Goal: Task Accomplishment & Management: Manage account settings

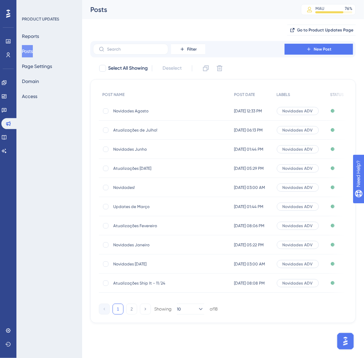
click at [145, 150] on span "Novidades Junho" at bounding box center [167, 149] width 109 height 5
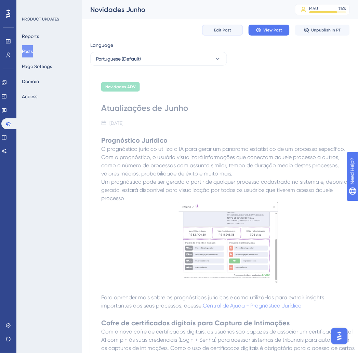
click at [219, 25] on button "Edit Post" at bounding box center [222, 30] width 41 height 11
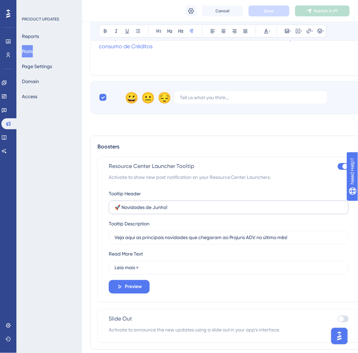
scroll to position [569, 0]
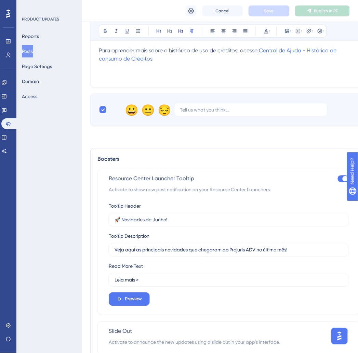
click at [342, 180] on div at bounding box center [343, 178] width 11 height 7
click at [338, 179] on input "checkbox" at bounding box center [337, 179] width 0 height 0
checkbox input "false"
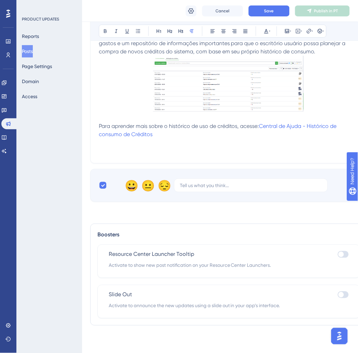
scroll to position [495, 0]
click at [274, 9] on span "Save" at bounding box center [269, 10] width 10 height 5
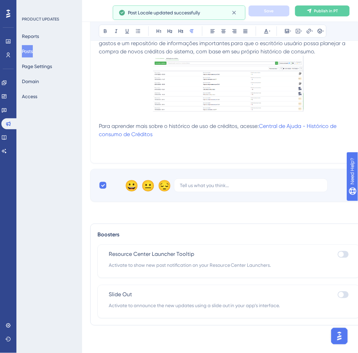
click at [31, 50] on button "Posts" at bounding box center [27, 51] width 11 height 12
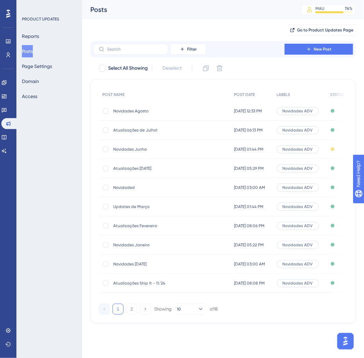
click at [135, 186] on span "Novidades!" at bounding box center [167, 187] width 109 height 5
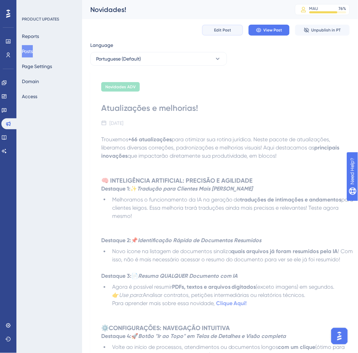
click at [227, 31] on span "Edit Post" at bounding box center [222, 29] width 17 height 5
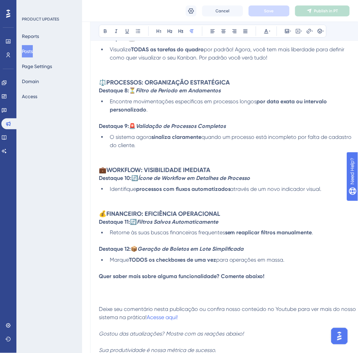
scroll to position [685, 0]
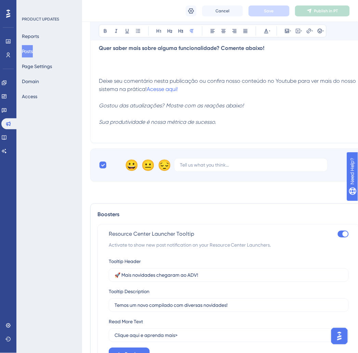
click at [343, 231] on div at bounding box center [345, 233] width 5 height 5
click at [338, 234] on input "checkbox" at bounding box center [337, 234] width 0 height 0
checkbox input "false"
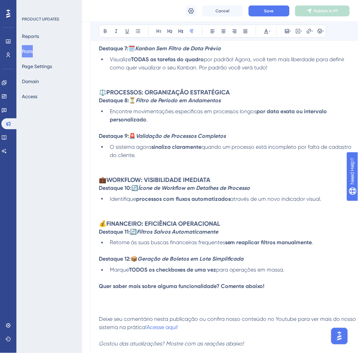
scroll to position [437, 0]
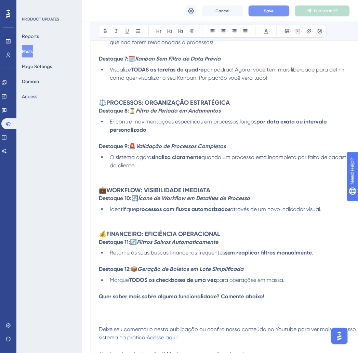
click at [271, 13] on span "Save" at bounding box center [269, 10] width 10 height 5
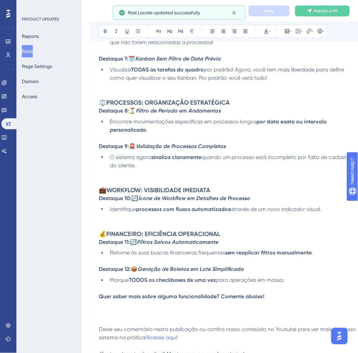
click at [32, 52] on button "Posts" at bounding box center [27, 51] width 11 height 12
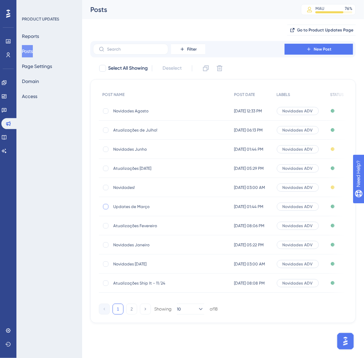
click at [104, 207] on div at bounding box center [105, 206] width 5 height 5
checkbox input "true"
click at [104, 226] on div at bounding box center [105, 225] width 5 height 5
click at [104, 226] on icon at bounding box center [105, 225] width 3 height 5
checkbox input "false"
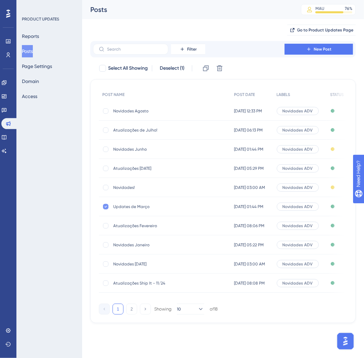
click at [105, 204] on icon at bounding box center [105, 206] width 3 height 5
checkbox input "false"
click at [147, 209] on span "Updates de Março" at bounding box center [167, 206] width 109 height 5
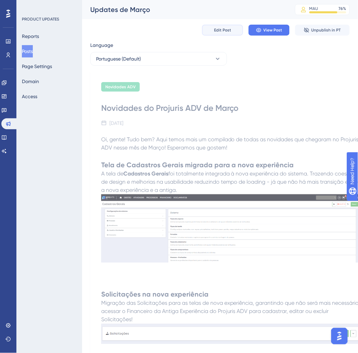
click at [227, 28] on span "Edit Post" at bounding box center [222, 29] width 17 height 5
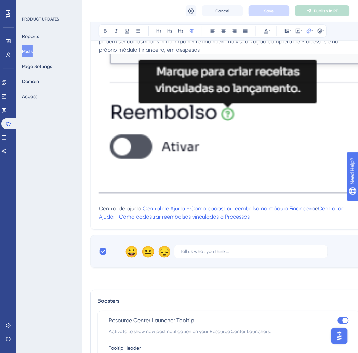
scroll to position [871, 0]
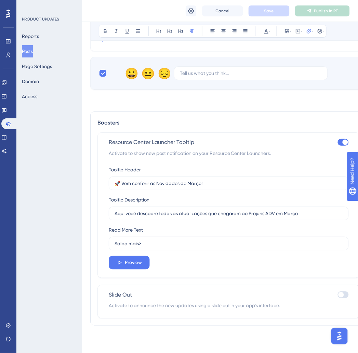
click at [341, 139] on div at bounding box center [343, 142] width 11 height 7
click at [338, 142] on input "checkbox" at bounding box center [337, 142] width 0 height 0
checkbox input "false"
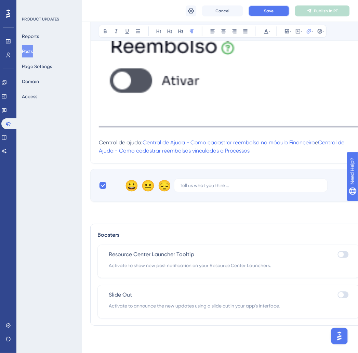
click at [280, 12] on button "Save" at bounding box center [269, 10] width 41 height 11
click at [33, 52] on button "Posts" at bounding box center [27, 51] width 11 height 12
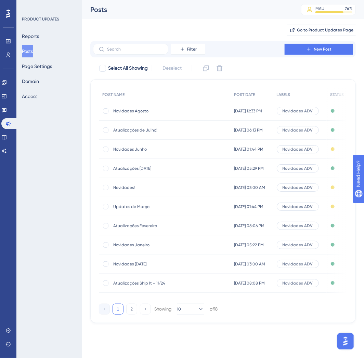
click at [141, 226] on span "Atualizações Fevereiro" at bounding box center [167, 225] width 109 height 5
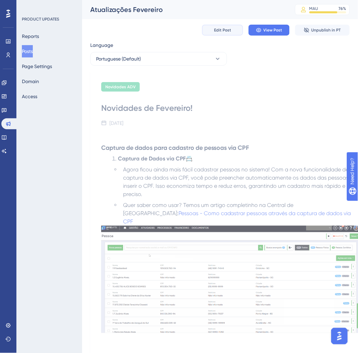
click at [220, 28] on span "Edit Post" at bounding box center [222, 29] width 17 height 5
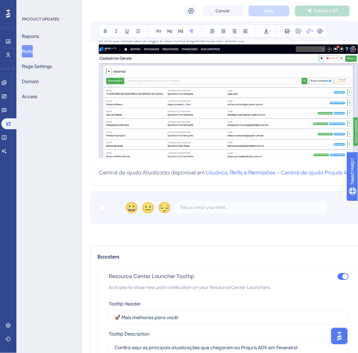
scroll to position [625, 0]
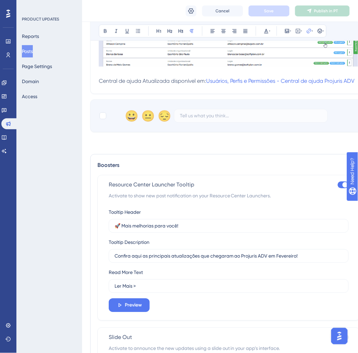
click at [339, 182] on div at bounding box center [343, 185] width 11 height 7
click at [338, 185] on input "checkbox" at bounding box center [337, 185] width 0 height 0
checkbox input "false"
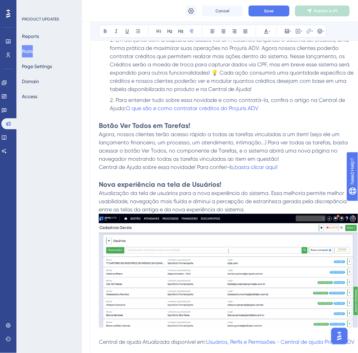
scroll to position [283, 0]
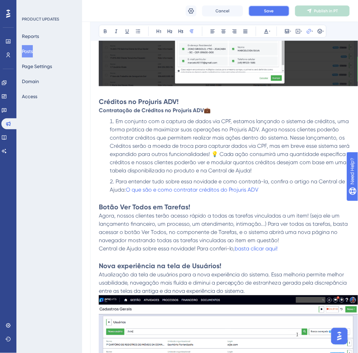
click at [280, 13] on button "Save" at bounding box center [269, 10] width 41 height 11
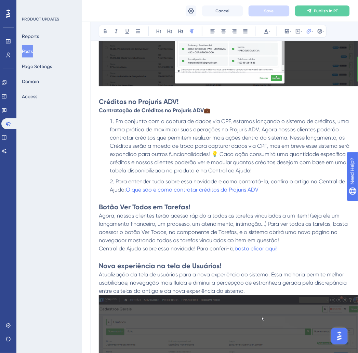
click at [28, 52] on button "Posts" at bounding box center [27, 51] width 11 height 12
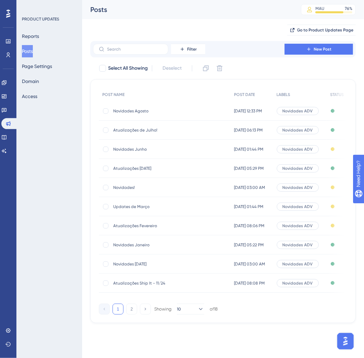
click at [149, 238] on div "Novidades Janeiro Novidades Janeiro" at bounding box center [167, 245] width 109 height 19
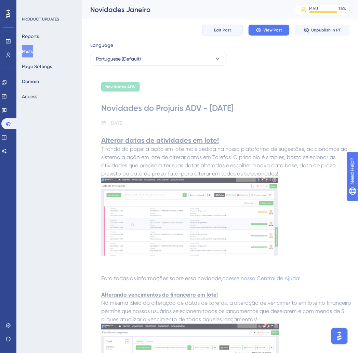
click at [230, 26] on button "Edit Post" at bounding box center [222, 30] width 41 height 11
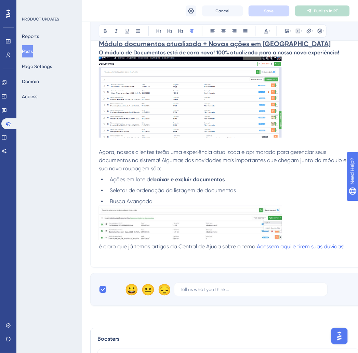
scroll to position [677, 0]
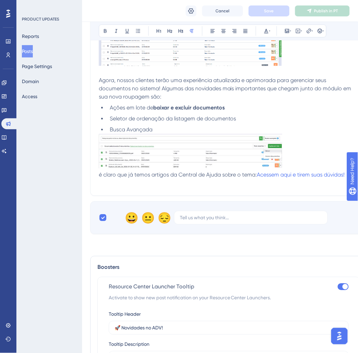
click at [348, 291] on label at bounding box center [343, 287] width 11 height 8
click at [338, 287] on input "checkbox" at bounding box center [337, 287] width 0 height 0
checkbox input "false"
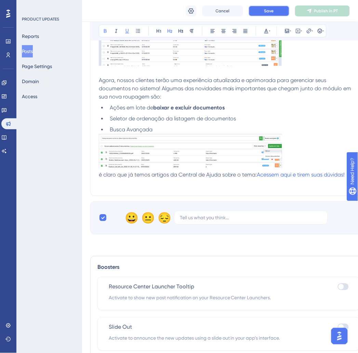
click at [262, 12] on button "Save" at bounding box center [269, 10] width 41 height 11
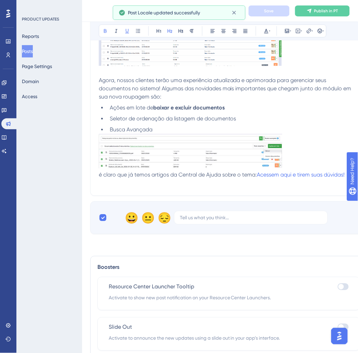
click at [31, 51] on button "Posts" at bounding box center [27, 51] width 11 height 12
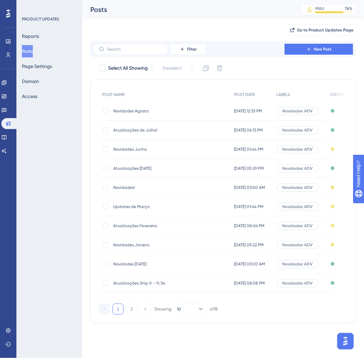
click at [149, 266] on span "Novidades [DATE]" at bounding box center [167, 264] width 109 height 5
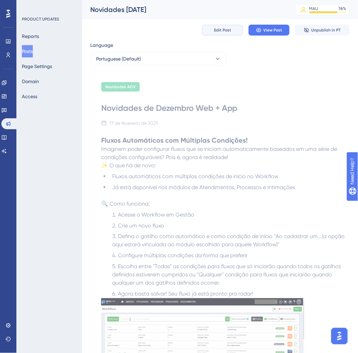
click at [228, 29] on span "Edit Post" at bounding box center [222, 29] width 17 height 5
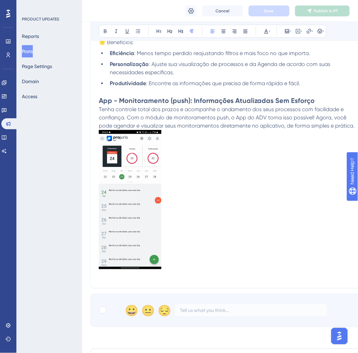
scroll to position [950, 0]
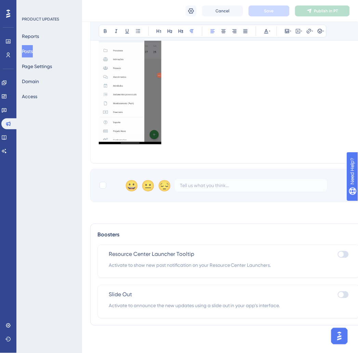
click at [33, 55] on button "Posts" at bounding box center [27, 51] width 11 height 12
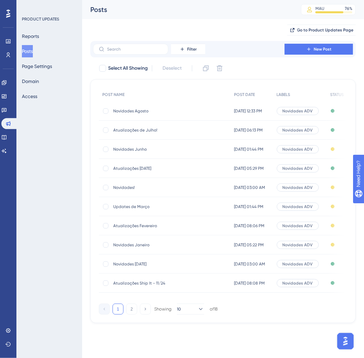
click at [153, 280] on div "Atualizações Ship It - 11/24 Atualizações Ship It - 11/24" at bounding box center [167, 283] width 109 height 19
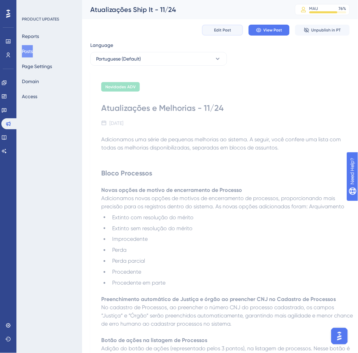
click at [217, 28] on span "Edit Post" at bounding box center [222, 29] width 17 height 5
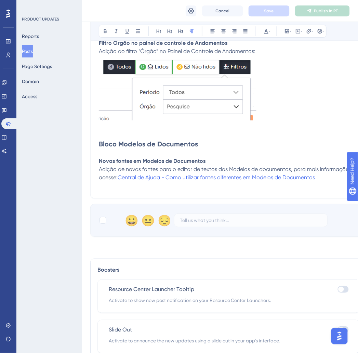
scroll to position [2222, 0]
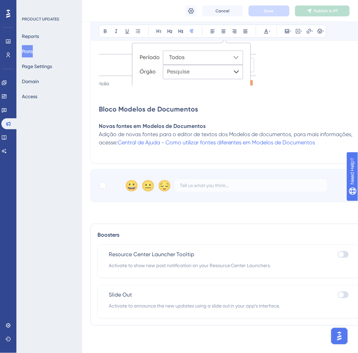
click at [33, 50] on button "Posts" at bounding box center [27, 51] width 11 height 12
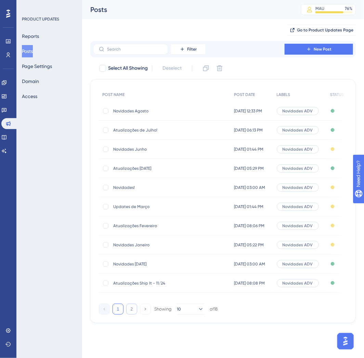
click at [133, 311] on button "2" at bounding box center [131, 309] width 11 height 11
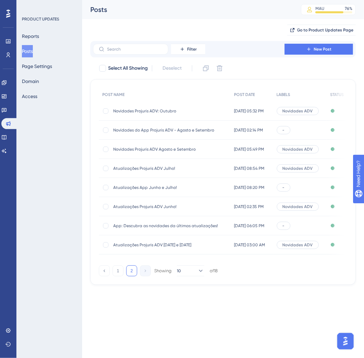
click at [160, 109] on span "Novidades Projuris ADV: Outubro" at bounding box center [167, 110] width 109 height 5
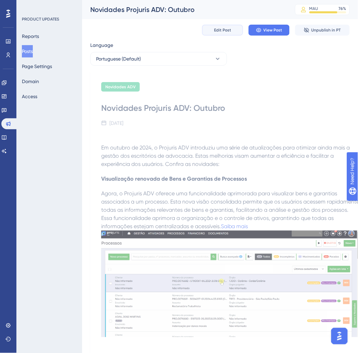
click at [230, 28] on button "Edit Post" at bounding box center [222, 30] width 41 height 11
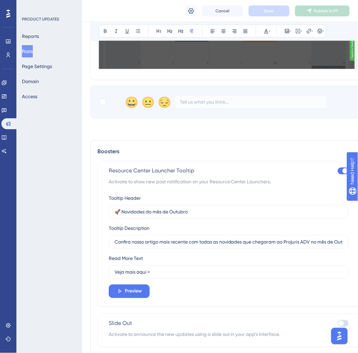
scroll to position [568, 0]
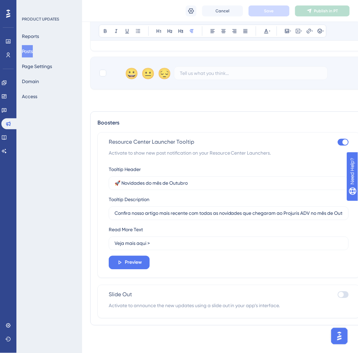
click at [343, 137] on div "Resource Center Launcher Tooltip Activate to show new post notification on your…" at bounding box center [228, 205] width 263 height 146
click at [346, 141] on div at bounding box center [345, 141] width 5 height 5
click at [338, 142] on input "checkbox" at bounding box center [337, 142] width 0 height 0
checkbox input "false"
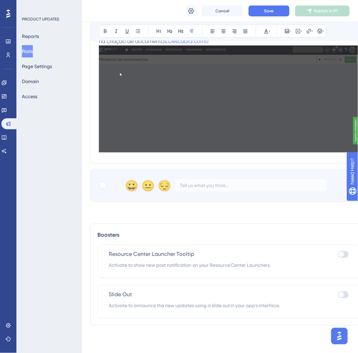
scroll to position [455, 0]
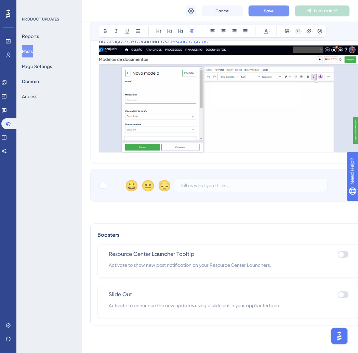
click at [275, 8] on button "Save" at bounding box center [269, 10] width 41 height 11
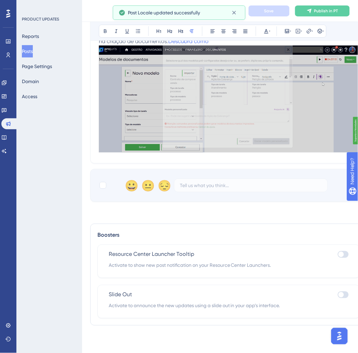
click at [33, 53] on button "Posts" at bounding box center [27, 51] width 11 height 12
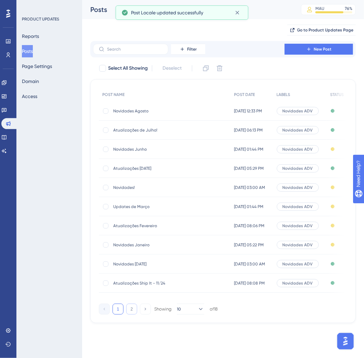
click at [130, 315] on button "2" at bounding box center [131, 309] width 11 height 11
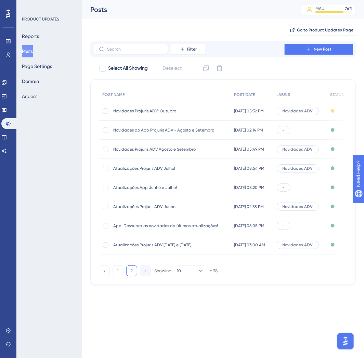
click at [178, 128] on span "Novidades do App Projuris ADV - Agosto e Setembro" at bounding box center [167, 130] width 109 height 5
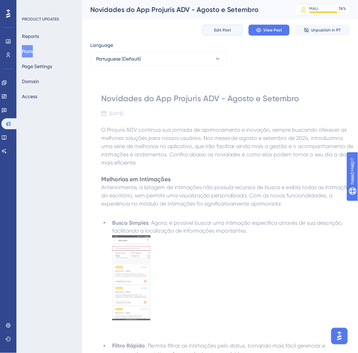
click at [219, 31] on span "Edit Post" at bounding box center [222, 29] width 17 height 5
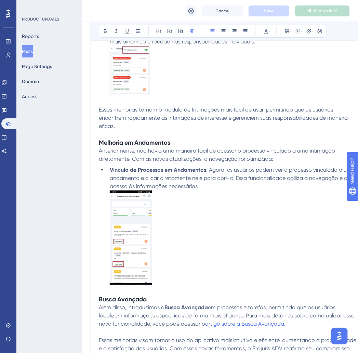
scroll to position [643, 0]
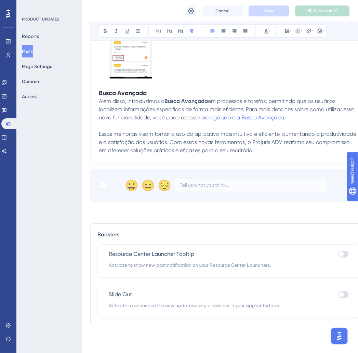
click at [33, 56] on button "Posts" at bounding box center [27, 51] width 11 height 12
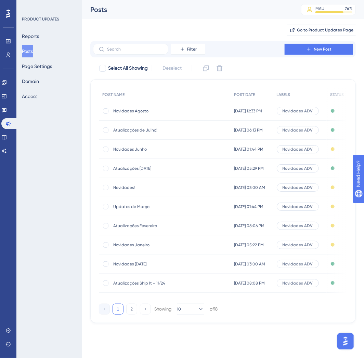
click at [33, 50] on button "Posts" at bounding box center [27, 51] width 11 height 12
click at [151, 169] on span "Atualizações [DATE]" at bounding box center [167, 168] width 109 height 5
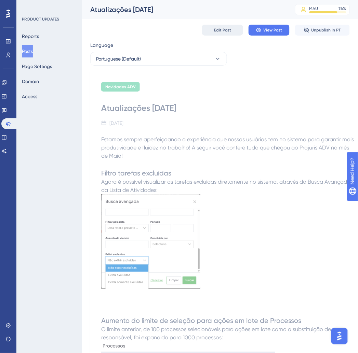
click at [222, 29] on span "Edit Post" at bounding box center [222, 29] width 17 height 5
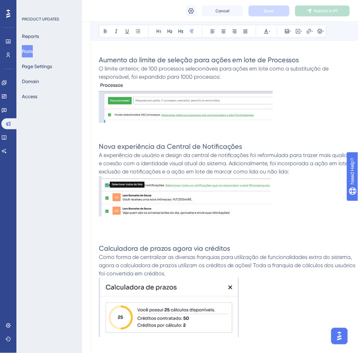
scroll to position [482, 0]
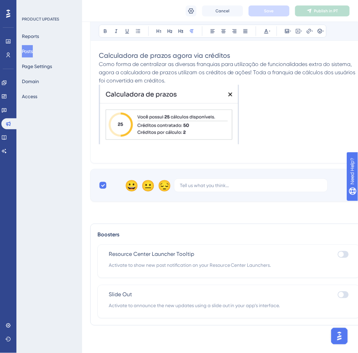
click at [26, 50] on button "Posts" at bounding box center [27, 51] width 11 height 12
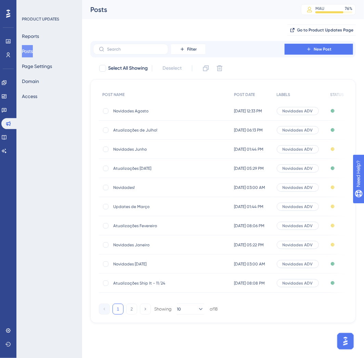
click at [133, 189] on span "Novidades!" at bounding box center [167, 187] width 109 height 5
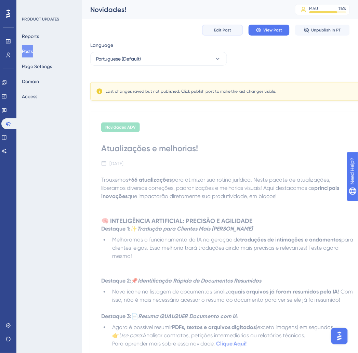
click at [225, 29] on span "Edit Post" at bounding box center [222, 29] width 17 height 5
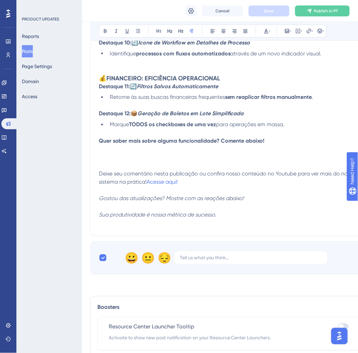
scroll to position [665, 0]
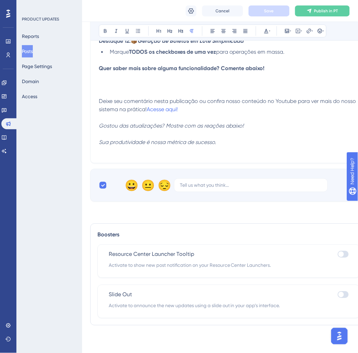
click at [33, 48] on button "Posts" at bounding box center [27, 51] width 11 height 12
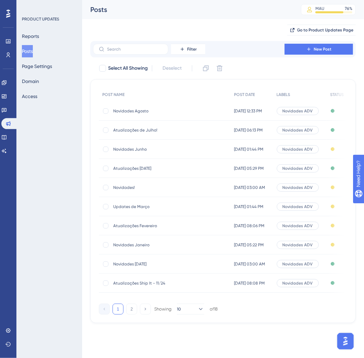
click at [156, 209] on span "Updates de Março" at bounding box center [167, 206] width 109 height 5
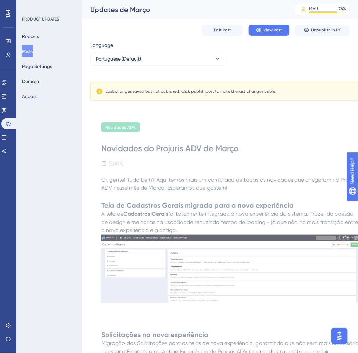
click at [33, 45] on button "Posts" at bounding box center [27, 51] width 11 height 12
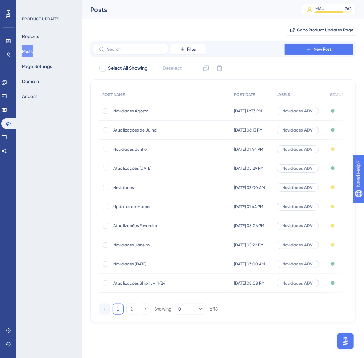
click at [140, 262] on span "Novidades [DATE]" at bounding box center [167, 264] width 109 height 5
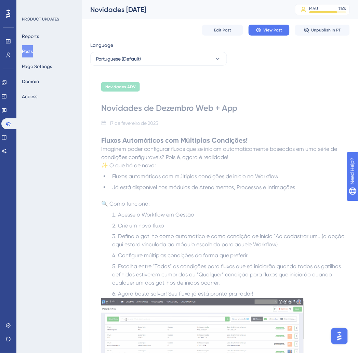
click at [33, 49] on button "Posts" at bounding box center [27, 51] width 11 height 12
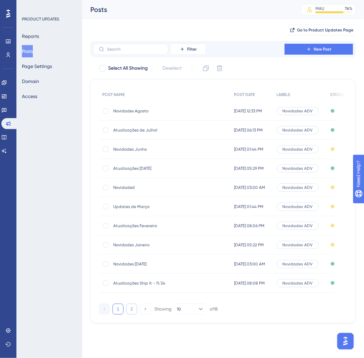
click at [134, 310] on button "2" at bounding box center [131, 309] width 11 height 11
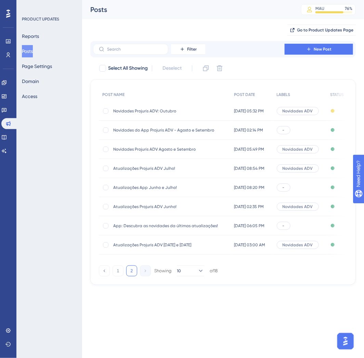
click at [175, 248] on div "Atualizações Projuris ADV [DATE] e [DATE] Atualizações Projuris ADV [DATE] e [D…" at bounding box center [167, 245] width 109 height 19
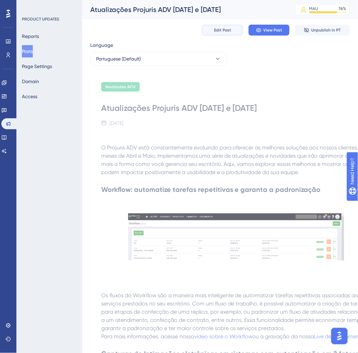
click at [231, 31] on span "Edit Post" at bounding box center [222, 29] width 17 height 5
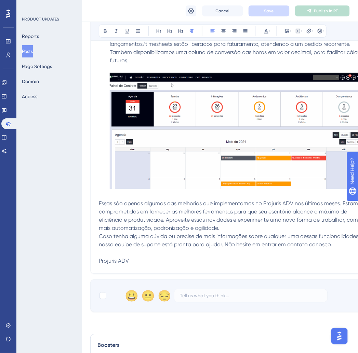
scroll to position [1149, 0]
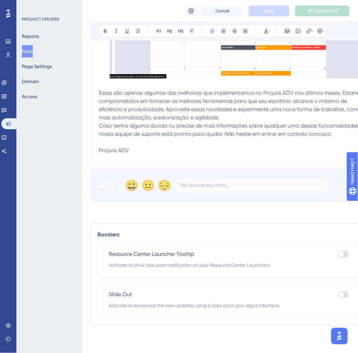
click at [30, 50] on button "Posts" at bounding box center [27, 51] width 11 height 12
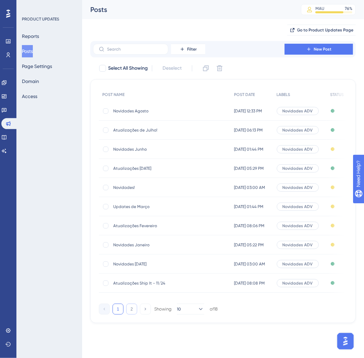
click at [130, 313] on button "2" at bounding box center [131, 309] width 11 height 11
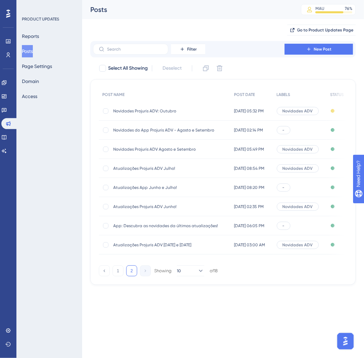
click at [162, 221] on div "App: Descubra as novidades da últimas atualizações! App: Descubra as novidades …" at bounding box center [167, 225] width 109 height 19
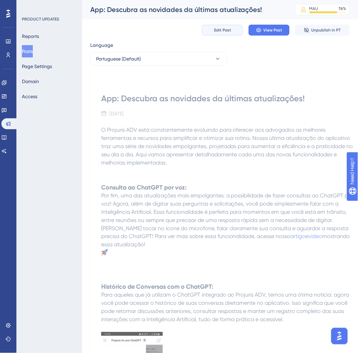
click at [221, 28] on span "Edit Post" at bounding box center [222, 29] width 17 height 5
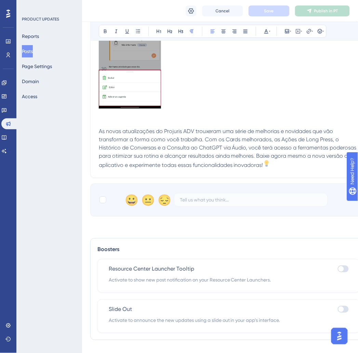
scroll to position [732, 0]
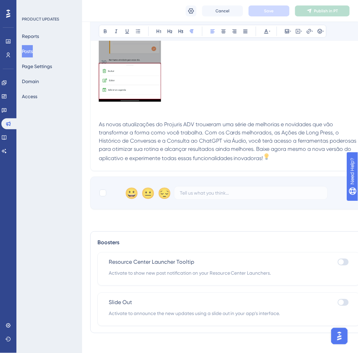
click at [31, 53] on button "Posts" at bounding box center [27, 51] width 11 height 12
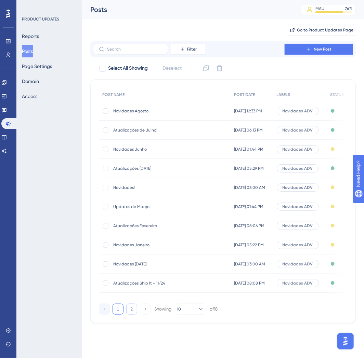
click at [132, 310] on button "2" at bounding box center [131, 309] width 11 height 11
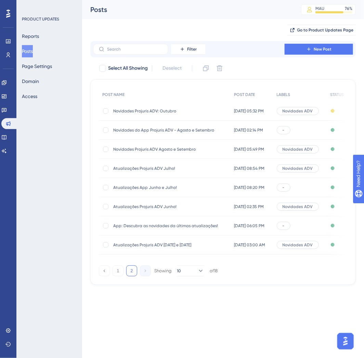
click at [172, 204] on span "Atualizações Projuris ADV Junho!" at bounding box center [167, 206] width 109 height 5
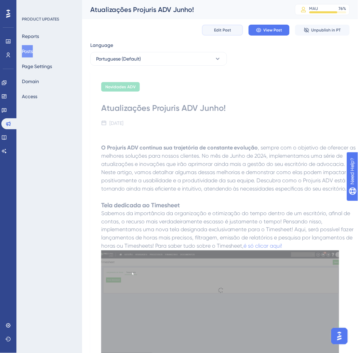
click at [219, 34] on button "Edit Post" at bounding box center [222, 30] width 41 height 11
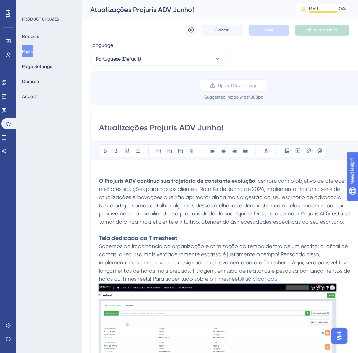
click at [30, 46] on button "Posts" at bounding box center [27, 51] width 11 height 12
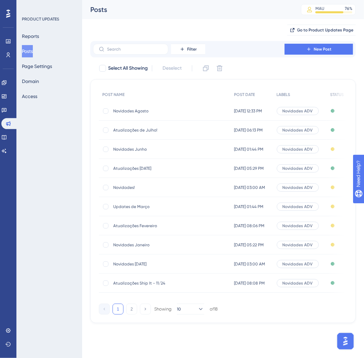
click at [130, 312] on button "2" at bounding box center [131, 309] width 11 height 11
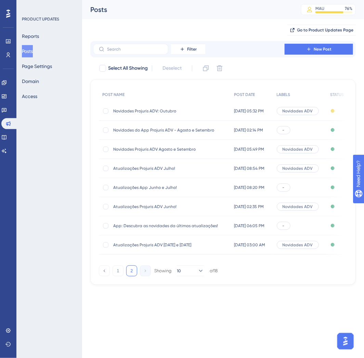
click at [189, 182] on div "Atualizações App Junho e Julho! Atualizações App Junho e Julho!" at bounding box center [167, 187] width 109 height 19
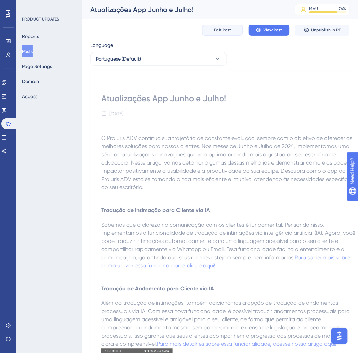
click at [226, 27] on span "Edit Post" at bounding box center [222, 29] width 17 height 5
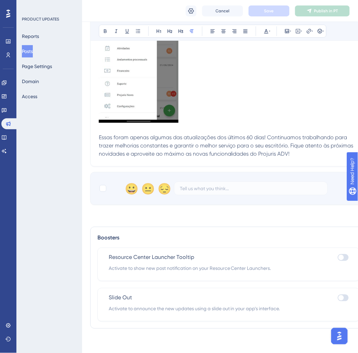
scroll to position [918, 0]
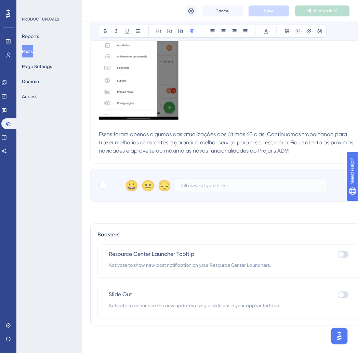
click at [33, 48] on button "Posts" at bounding box center [27, 51] width 11 height 12
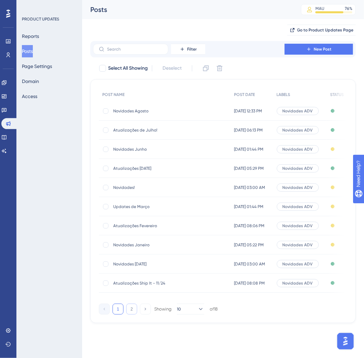
click at [129, 315] on button "2" at bounding box center [131, 309] width 11 height 11
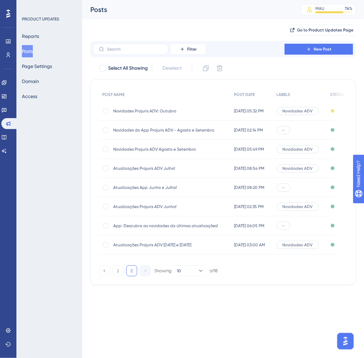
click at [175, 165] on div "Atualizações Projuris ADV Julho! Atualizações Projuris ADV Julho!" at bounding box center [167, 168] width 109 height 19
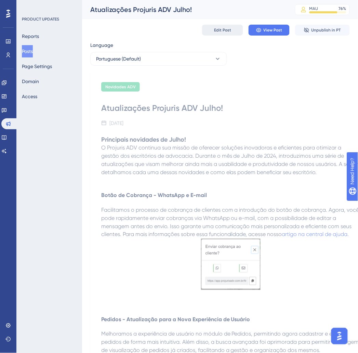
click at [224, 29] on span "Edit Post" at bounding box center [222, 29] width 17 height 5
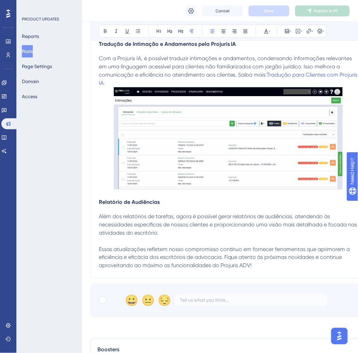
scroll to position [1019, 0]
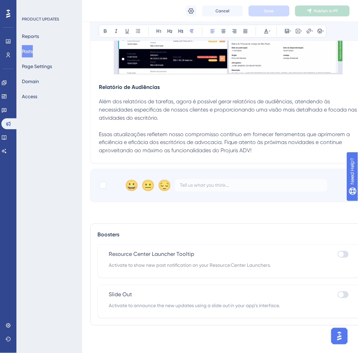
click at [33, 52] on button "Posts" at bounding box center [27, 51] width 11 height 12
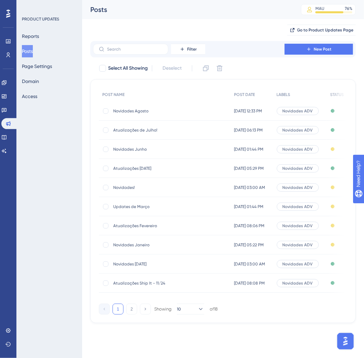
click at [129, 320] on div "POST NAME POST DATE LABELS STATUS Novidades Agosto Novidades [DATE] de set. de …" at bounding box center [222, 201] width 265 height 244
click at [133, 312] on button "2" at bounding box center [131, 309] width 11 height 11
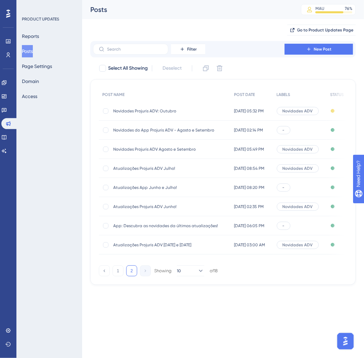
click at [187, 151] on span "Novidades Projuris ADV Agosto e Setembro" at bounding box center [167, 149] width 109 height 5
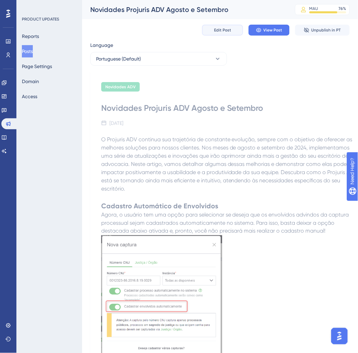
click at [229, 31] on span "Edit Post" at bounding box center [222, 29] width 17 height 5
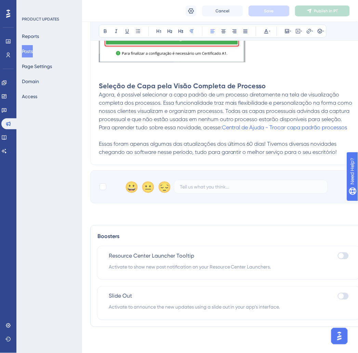
scroll to position [1330, 0]
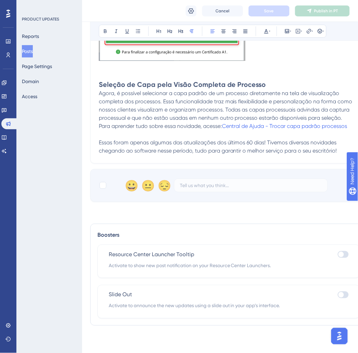
click at [29, 50] on button "Posts" at bounding box center [27, 51] width 11 height 12
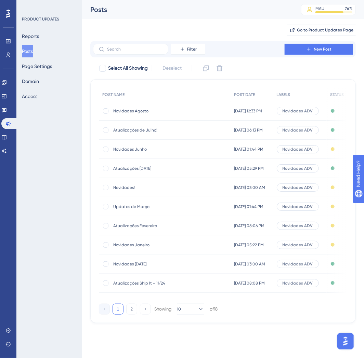
click at [159, 147] on span "Novidades Junho" at bounding box center [167, 149] width 109 height 5
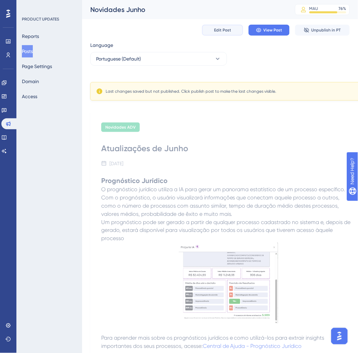
click at [227, 32] on span "Edit Post" at bounding box center [222, 29] width 17 height 5
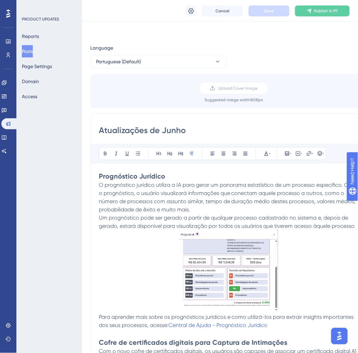
scroll to position [101, 0]
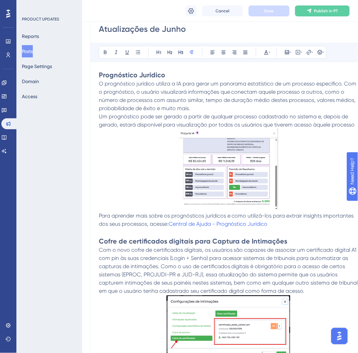
click at [31, 54] on button "Posts" at bounding box center [27, 51] width 11 height 12
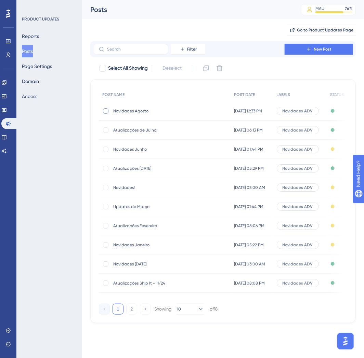
click at [105, 110] on div at bounding box center [105, 110] width 5 height 5
checkbox input "true"
click at [108, 130] on div at bounding box center [105, 130] width 5 height 5
checkbox input "true"
click at [105, 110] on icon at bounding box center [105, 110] width 3 height 5
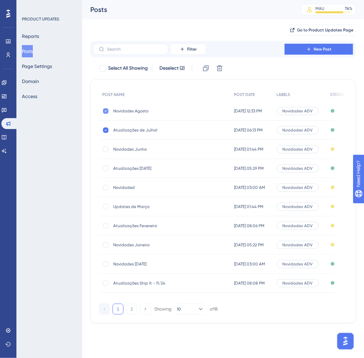
checkbox input "false"
click at [105, 131] on icon at bounding box center [106, 130] width 2 height 2
checkbox input "false"
drag, startPoint x: 150, startPoint y: 148, endPoint x: 117, endPoint y: 204, distance: 65.0
click at [40, 156] on div "PRODUCT UPDATES Reports Posts Page Settings Domain Access" at bounding box center [49, 179] width 66 height 358
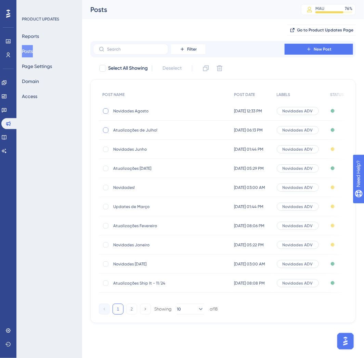
click at [10, 15] on icon at bounding box center [8, 14] width 4 height 8
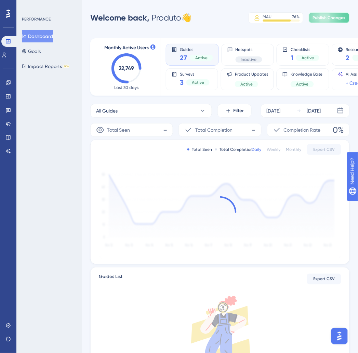
click at [328, 19] on span "Publish Changes" at bounding box center [329, 17] width 33 height 5
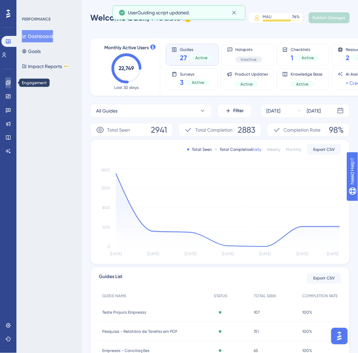
click at [9, 83] on icon at bounding box center [8, 82] width 4 height 4
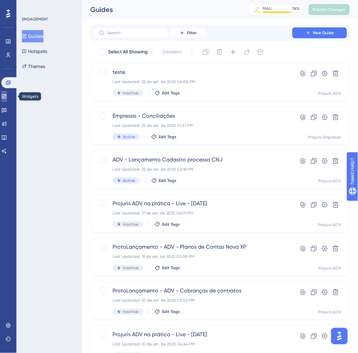
click at [7, 100] on link at bounding box center [3, 96] width 5 height 11
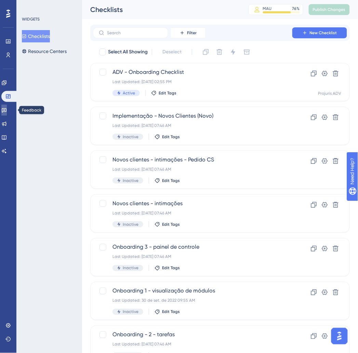
click at [6, 108] on icon at bounding box center [4, 110] width 5 height 4
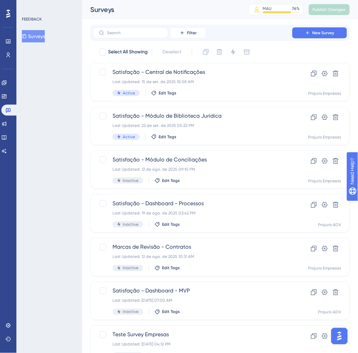
click at [9, 117] on div "Engagement Widgets Feedback Product Updates Knowledge Base AI Assistant" at bounding box center [8, 116] width 14 height 79
click at [6, 125] on icon at bounding box center [4, 124] width 4 height 4
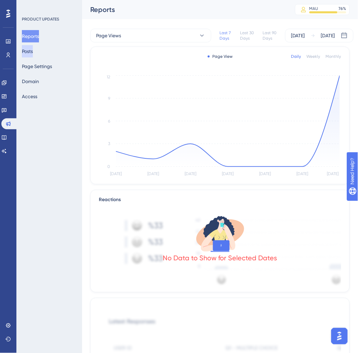
click at [33, 55] on button "Posts" at bounding box center [27, 51] width 11 height 12
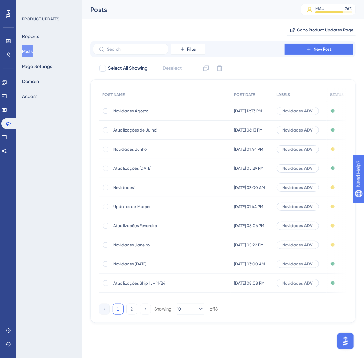
click at [137, 147] on span "Novidades Junho" at bounding box center [167, 149] width 109 height 5
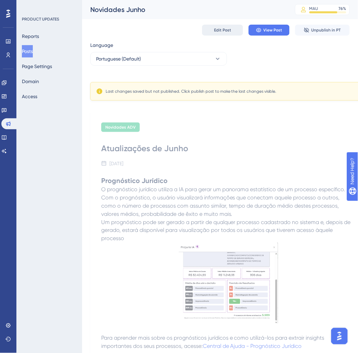
click at [231, 29] on button "Edit Post" at bounding box center [222, 30] width 41 height 11
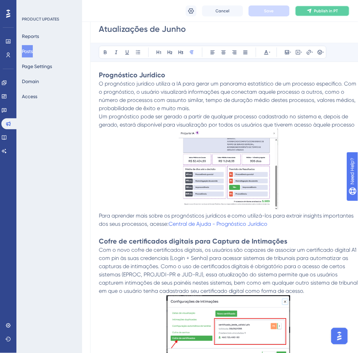
click at [310, 11] on icon at bounding box center [309, 11] width 4 height 4
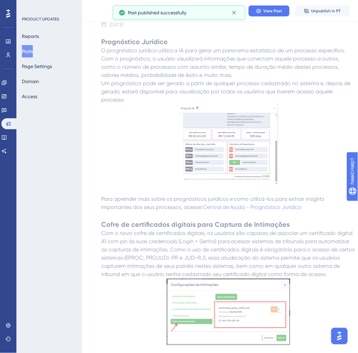
click at [33, 53] on button "Posts" at bounding box center [27, 51] width 11 height 12
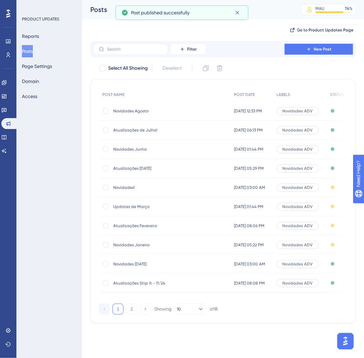
click at [165, 188] on span "Novidades!" at bounding box center [167, 187] width 109 height 5
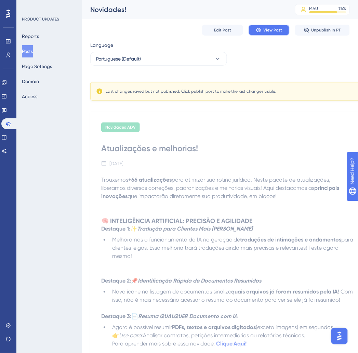
click at [274, 25] on button "View Post" at bounding box center [269, 30] width 41 height 11
click at [227, 29] on span "Edit Post" at bounding box center [222, 29] width 17 height 5
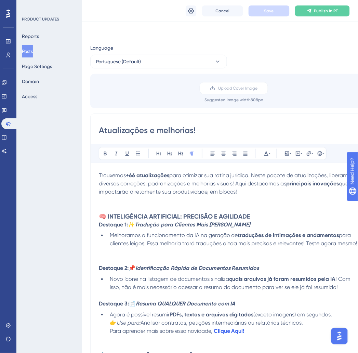
scroll to position [457, 0]
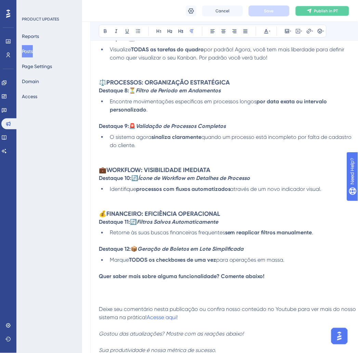
click at [316, 11] on span "Publish in PT" at bounding box center [326, 10] width 24 height 5
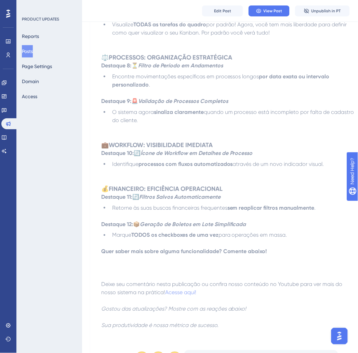
scroll to position [229, 0]
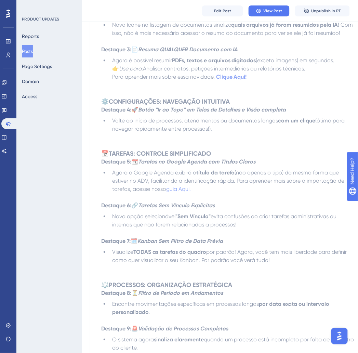
click at [30, 47] on button "Posts" at bounding box center [27, 51] width 11 height 12
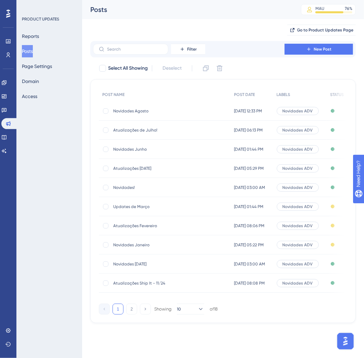
click at [168, 202] on div "Updates de Março Updates de Março" at bounding box center [167, 206] width 109 height 19
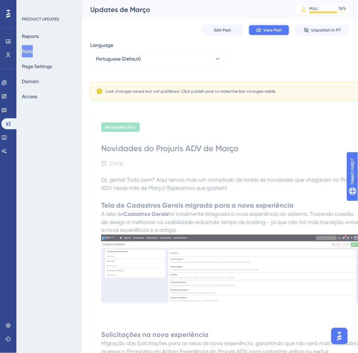
drag, startPoint x: 269, startPoint y: 29, endPoint x: 235, endPoint y: 32, distance: 34.7
click at [235, 24] on div "Edit Post View Post Unpublish in PT" at bounding box center [219, 30] width 259 height 22
click at [227, 31] on span "Edit Post" at bounding box center [222, 29] width 17 height 5
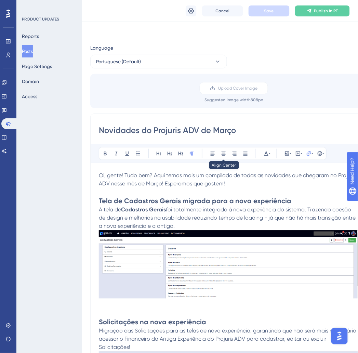
scroll to position [172, 0]
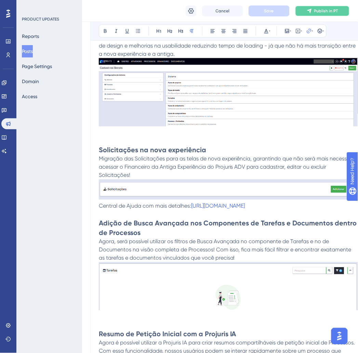
click at [321, 11] on span "Publish in PT" at bounding box center [326, 10] width 24 height 5
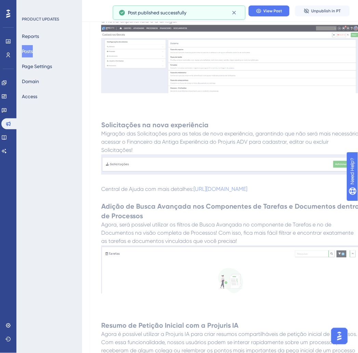
click at [29, 53] on button "Posts" at bounding box center [27, 51] width 11 height 12
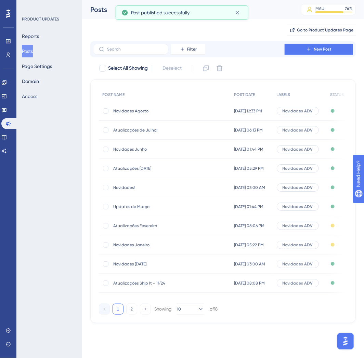
click at [165, 231] on div "Atualizações Fevereiro Atualizações Fevereiro" at bounding box center [167, 225] width 109 height 19
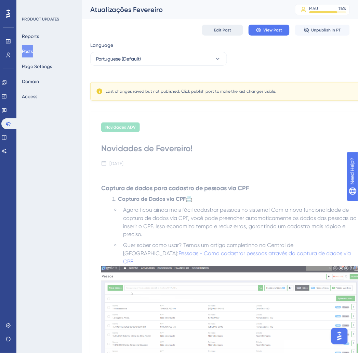
click at [217, 29] on span "Edit Post" at bounding box center [222, 29] width 17 height 5
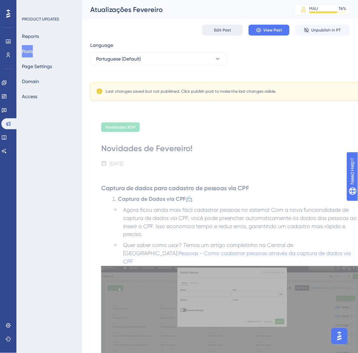
scroll to position [131, 0]
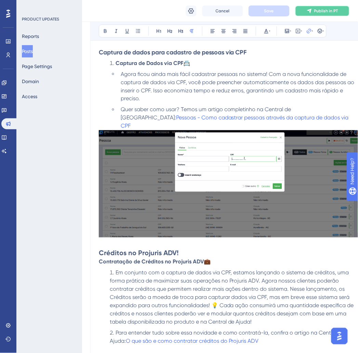
click at [315, 11] on span "Publish in PT" at bounding box center [326, 10] width 24 height 5
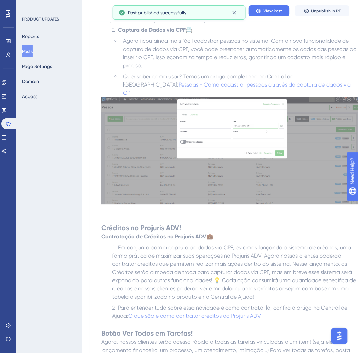
click at [33, 51] on button "Posts" at bounding box center [27, 51] width 11 height 12
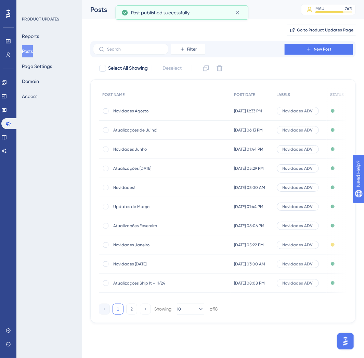
click at [143, 243] on span "Novidades Janeiro" at bounding box center [167, 244] width 109 height 5
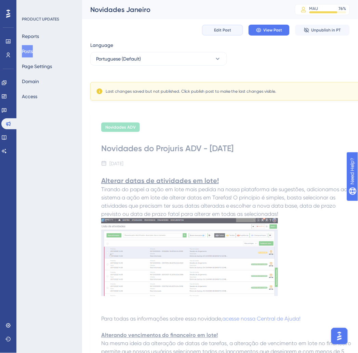
click at [219, 28] on span "Edit Post" at bounding box center [222, 29] width 17 height 5
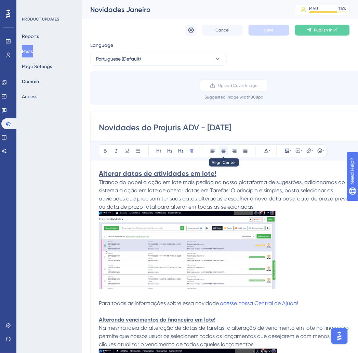
scroll to position [183, 0]
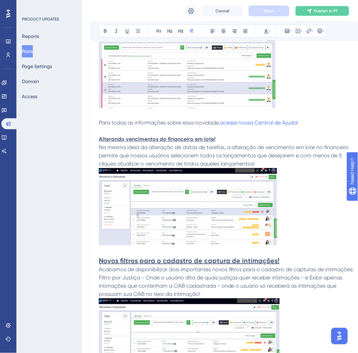
click at [323, 10] on span "Publish in PT" at bounding box center [326, 10] width 24 height 5
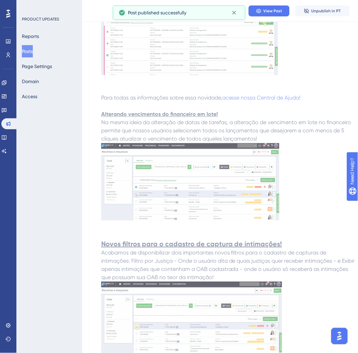
click at [33, 53] on button "Posts" at bounding box center [27, 51] width 11 height 12
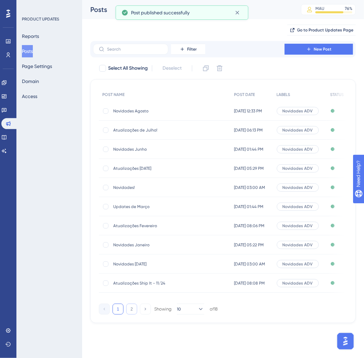
click at [128, 312] on button "2" at bounding box center [131, 309] width 11 height 11
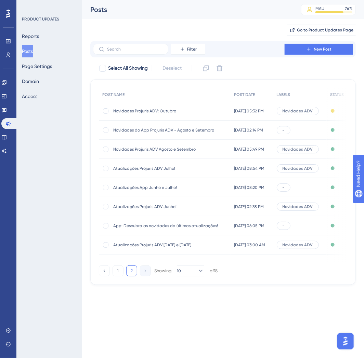
click at [175, 112] on span "Novidades Projuris ADV: Outubro" at bounding box center [167, 110] width 109 height 5
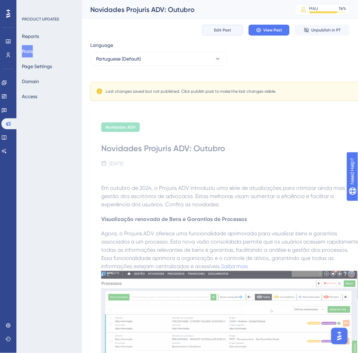
click at [221, 32] on span "Edit Post" at bounding box center [222, 29] width 17 height 5
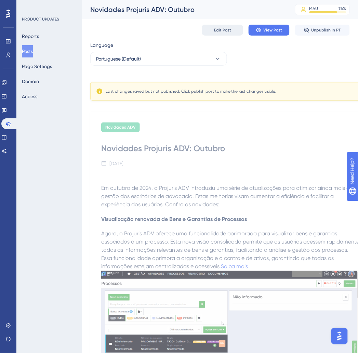
scroll to position [45, 0]
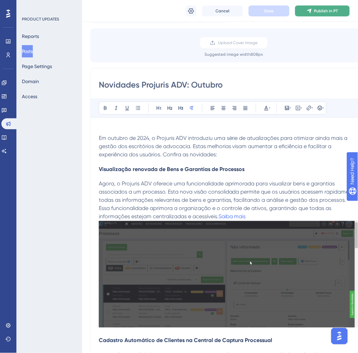
click at [326, 8] on span "Publish in PT" at bounding box center [326, 10] width 24 height 5
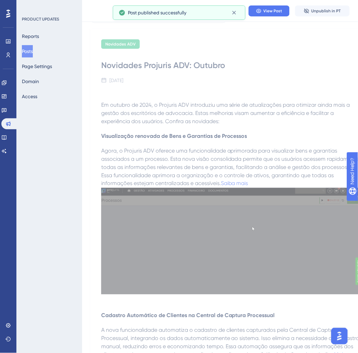
click at [33, 52] on button "Posts" at bounding box center [27, 51] width 11 height 12
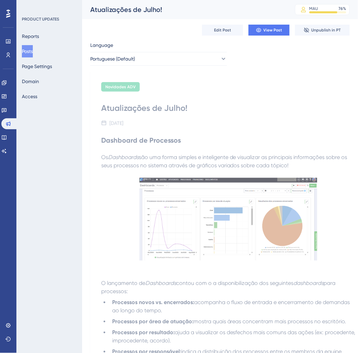
scroll to position [308, 0]
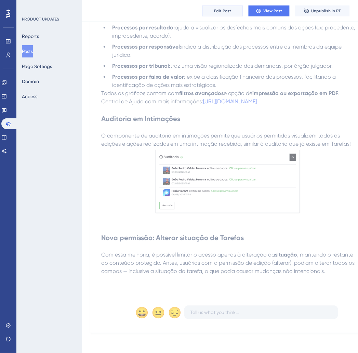
click at [224, 12] on span "Edit Post" at bounding box center [222, 10] width 17 height 5
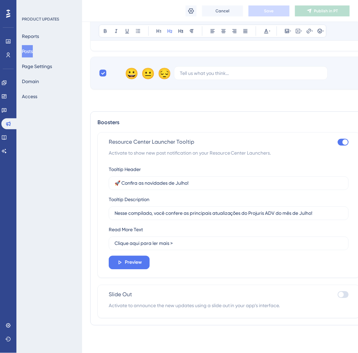
click at [343, 142] on div at bounding box center [345, 141] width 5 height 5
click at [338, 142] on input "checkbox" at bounding box center [337, 142] width 0 height 0
checkbox input "false"
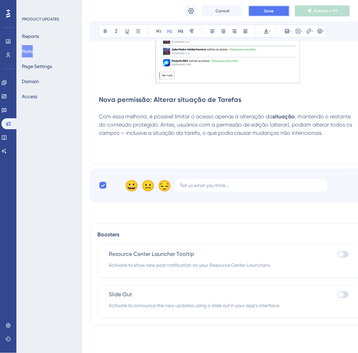
click at [264, 5] on button "Save" at bounding box center [269, 10] width 41 height 11
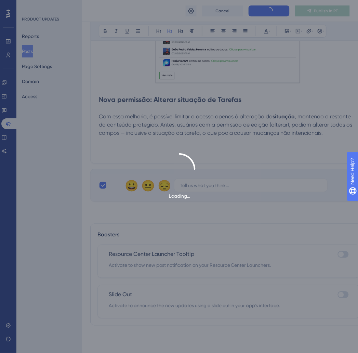
scroll to position [0, 0]
